Goal: Information Seeking & Learning: Learn about a topic

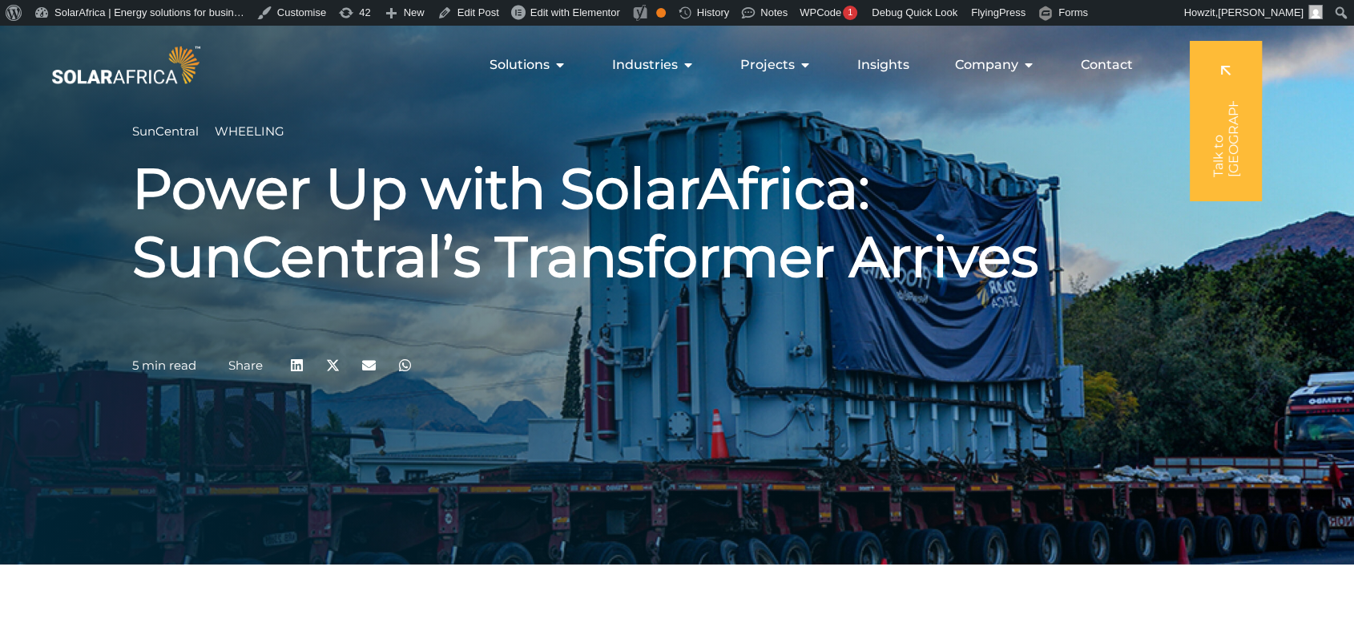
click at [500, 172] on h1 "Power Up with SolarAfrica: SunCentral’s Transformer Arrives" at bounding box center [677, 223] width 1090 height 136
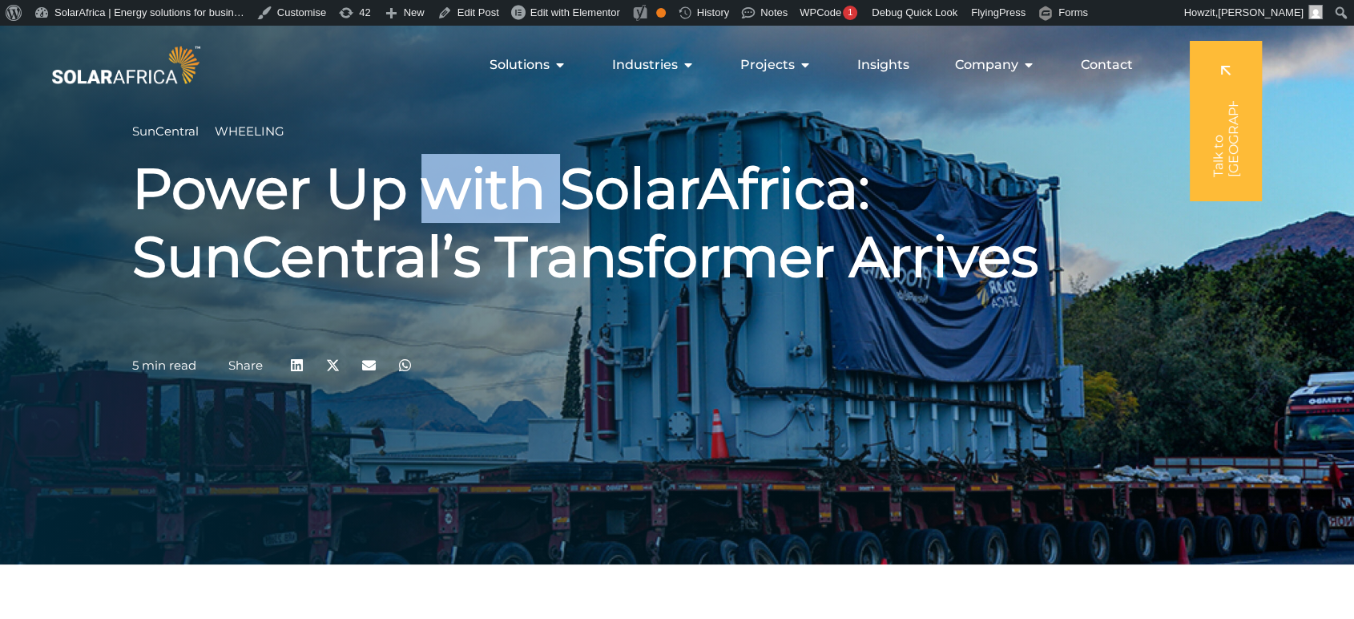
click at [500, 172] on h1 "Power Up with SolarAfrica: SunCentral’s Transformer Arrives" at bounding box center [677, 223] width 1090 height 136
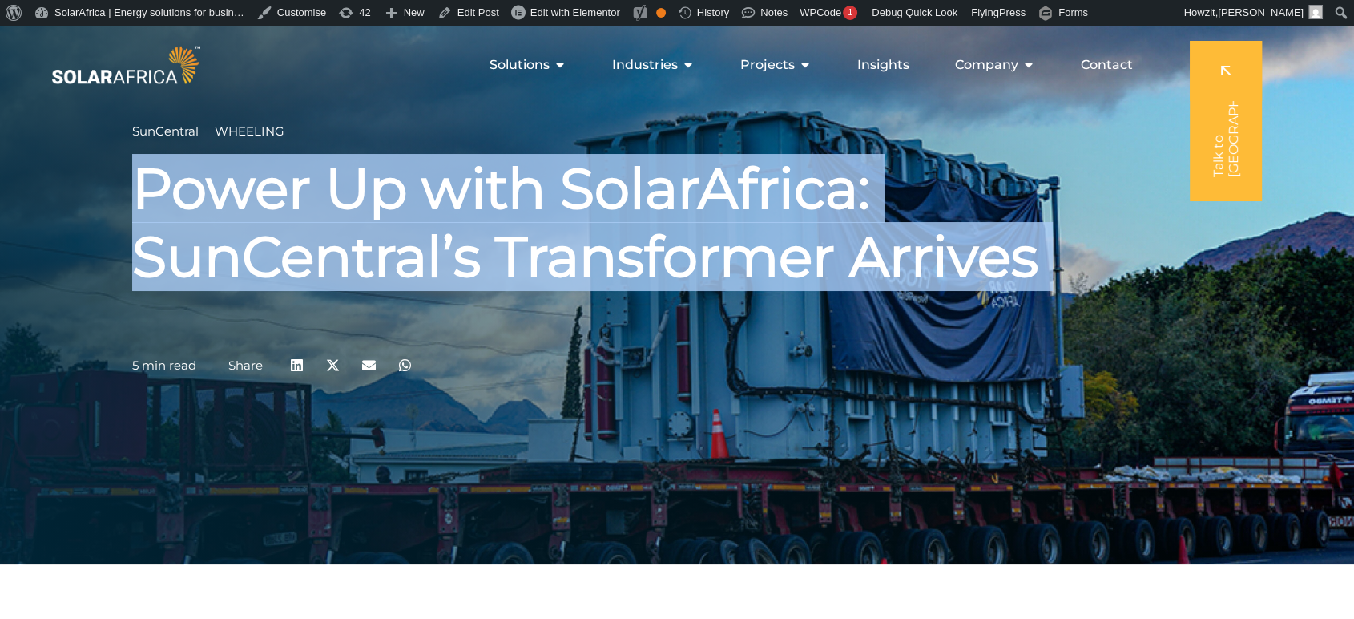
click at [500, 172] on h1 "Power Up with SolarAfrica: SunCentral’s Transformer Arrives" at bounding box center [677, 223] width 1090 height 136
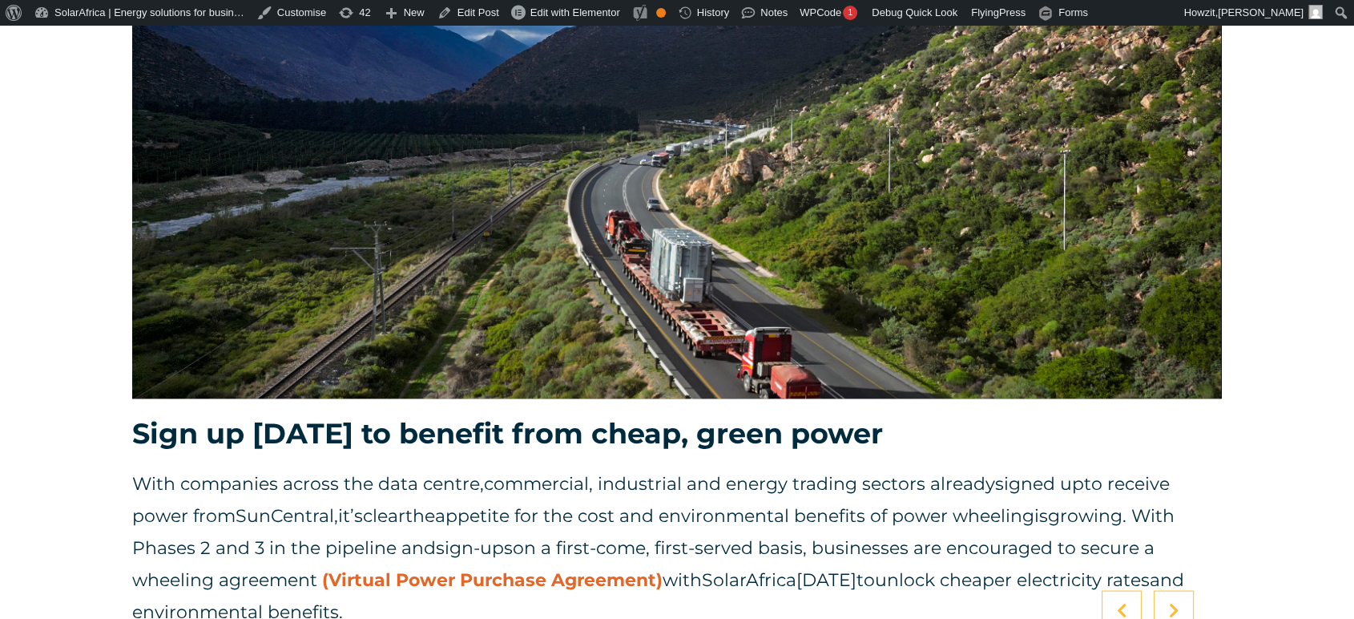
scroll to position [2984, 0]
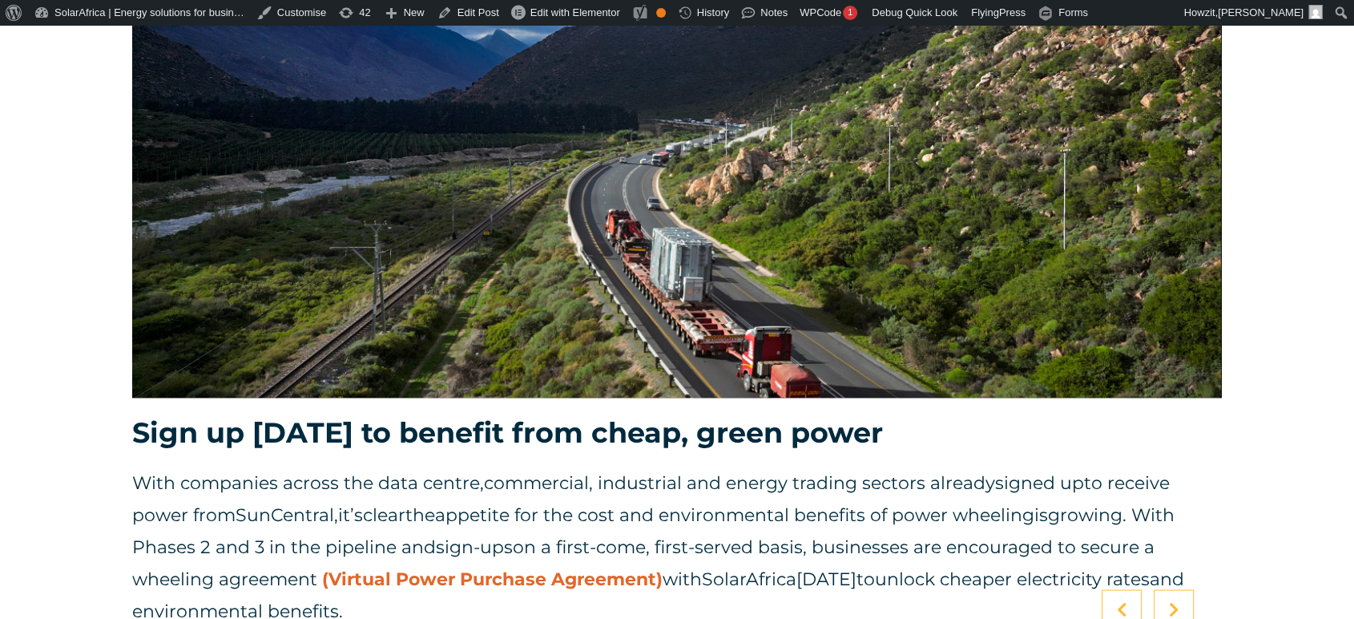
click at [1180, 589] on div at bounding box center [1174, 609] width 40 height 40
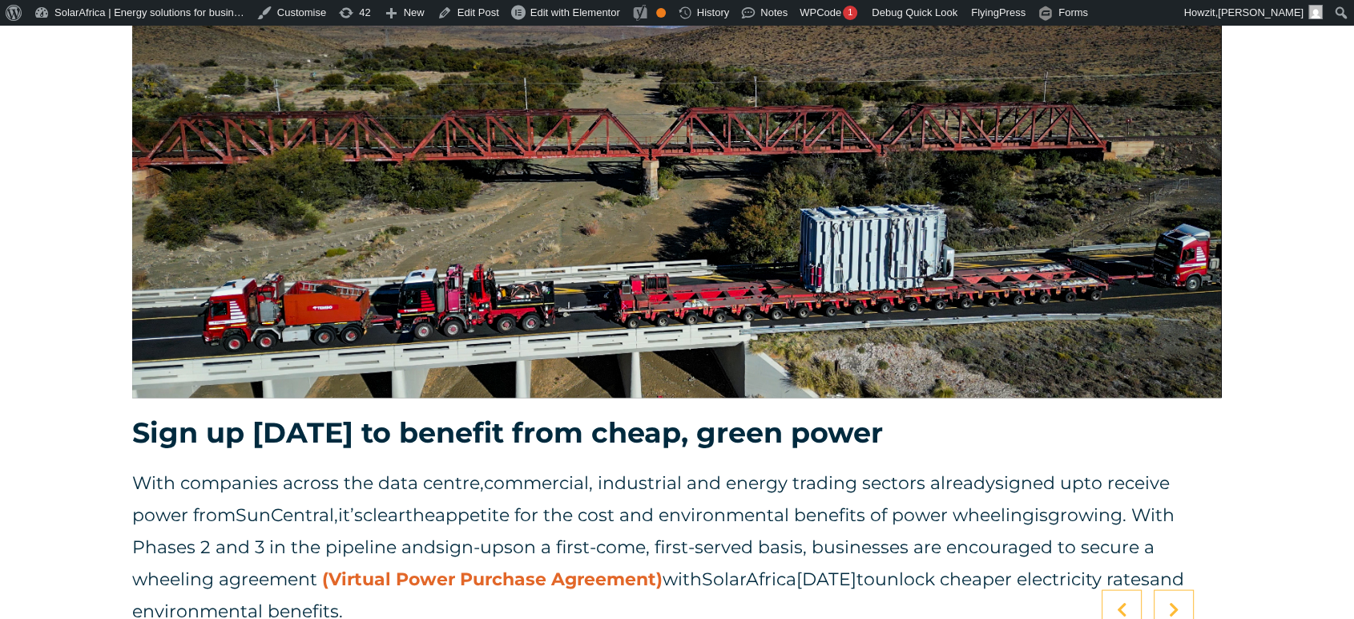
click at [1180, 589] on div at bounding box center [1174, 609] width 40 height 40
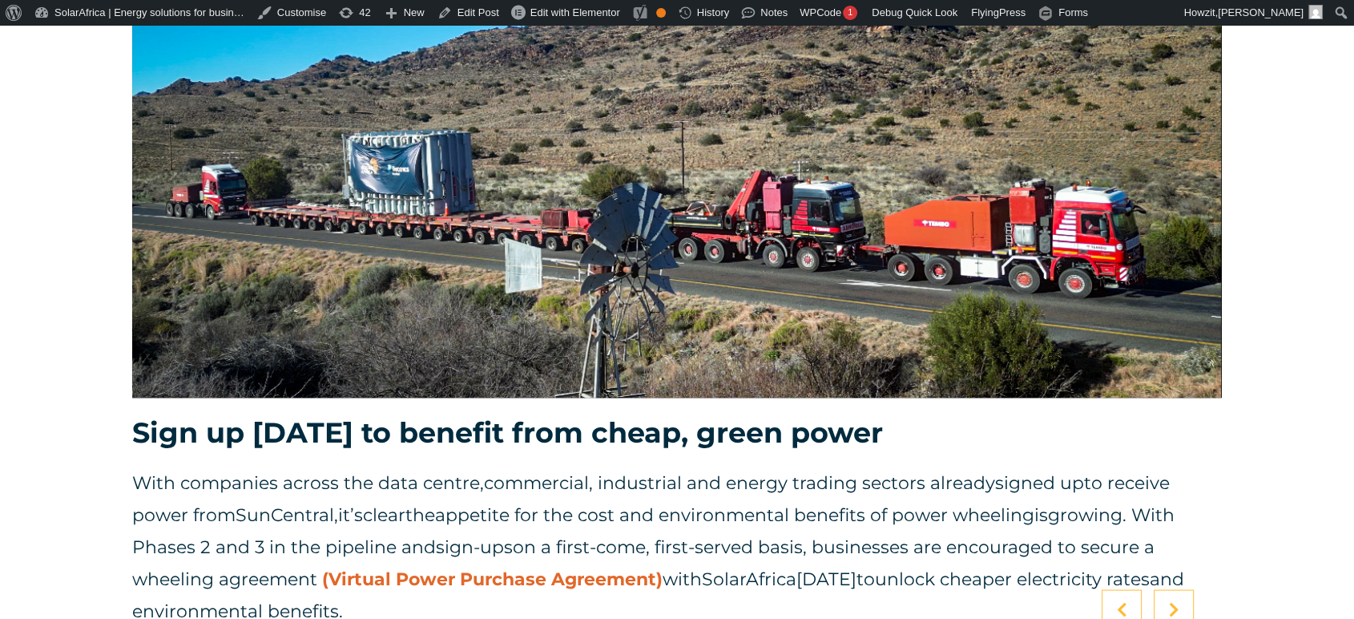
click at [1180, 589] on div at bounding box center [1174, 609] width 40 height 40
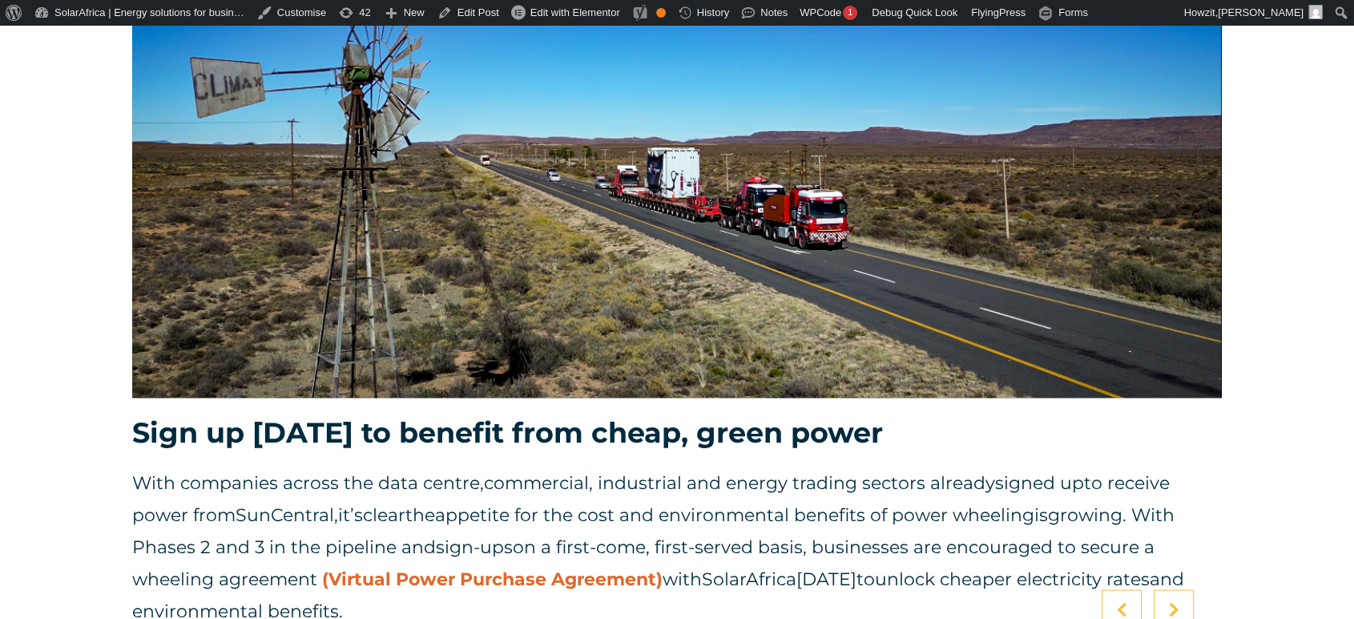
click at [1180, 589] on div at bounding box center [1174, 609] width 40 height 40
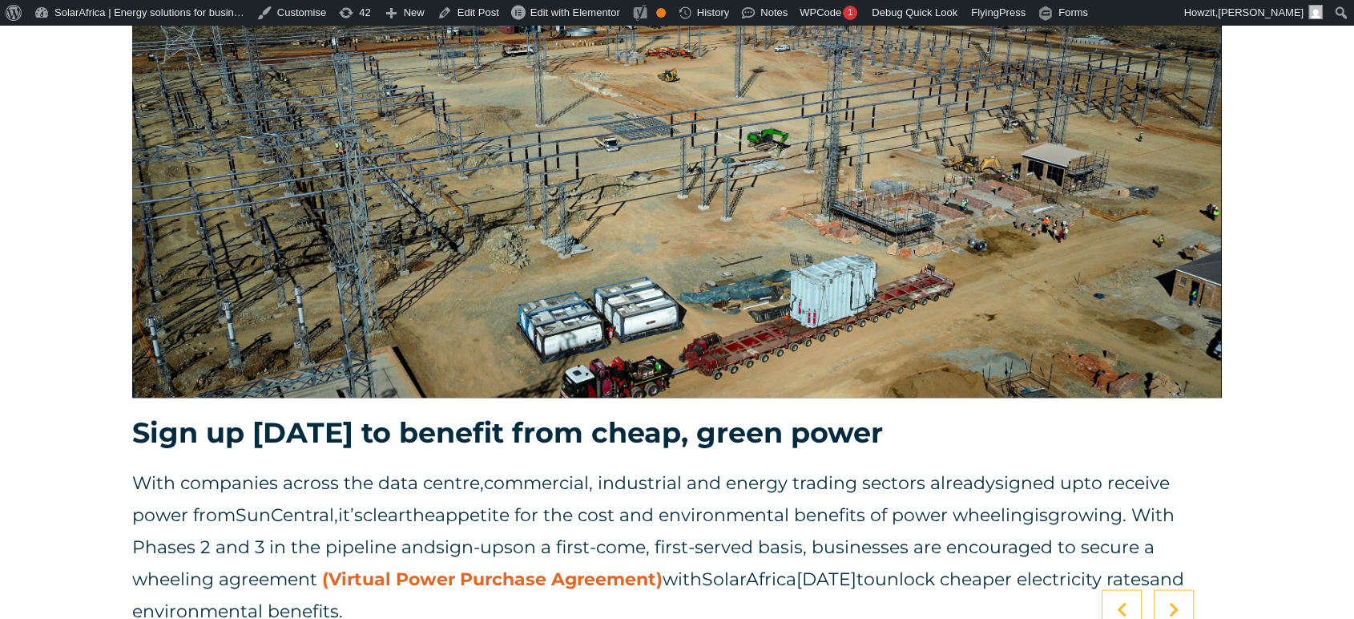
click at [590, 567] on span "Virtual Power Purchase Agreement" at bounding box center [493, 578] width 328 height 22
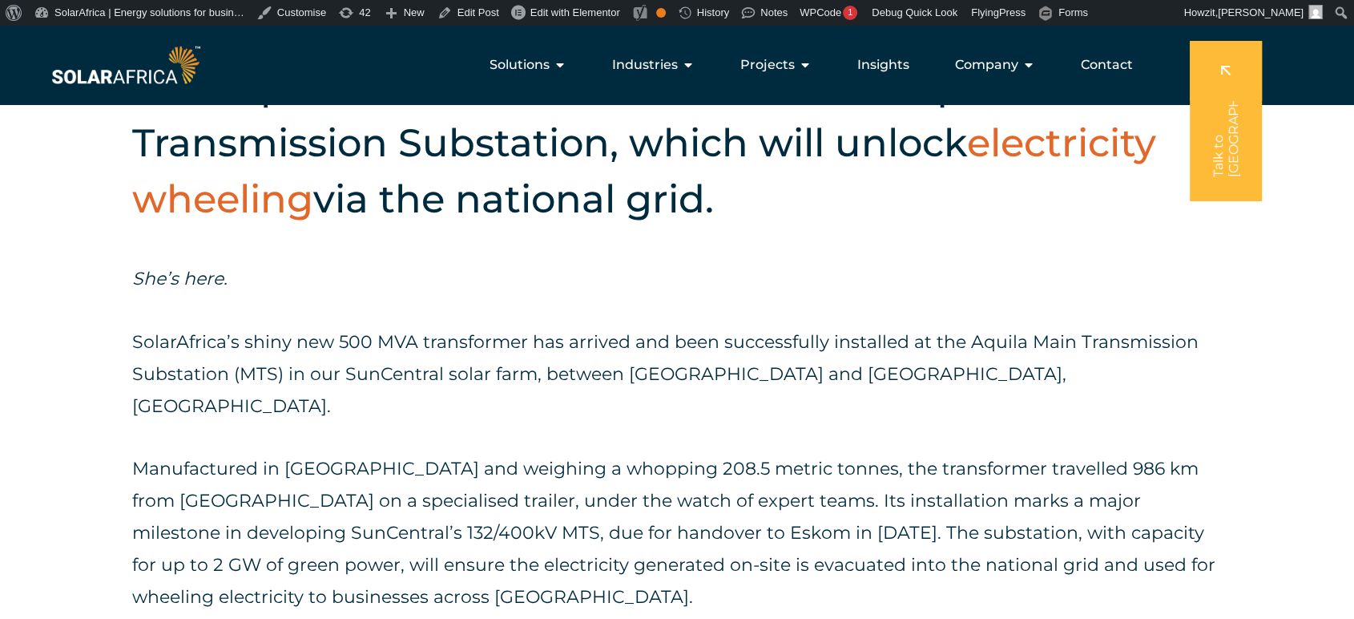
scroll to position [0, 0]
